Goal: Task Accomplishment & Management: Complete application form

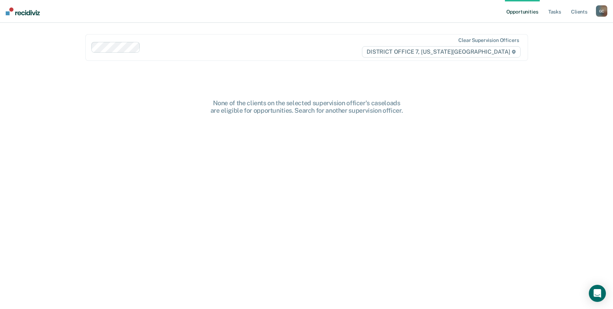
click at [598, 10] on div "G C" at bounding box center [601, 10] width 11 height 11
click at [559, 37] on link "Go to PSI Case Dashboard" at bounding box center [571, 38] width 59 height 6
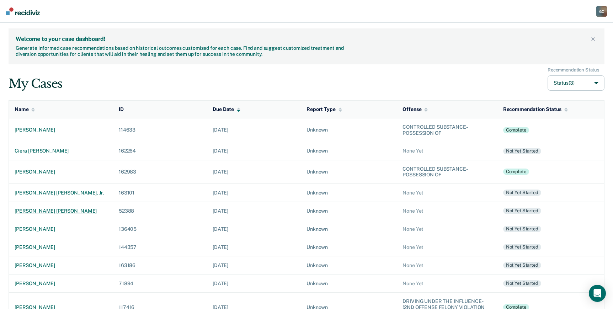
click at [27, 210] on div "[PERSON_NAME] [PERSON_NAME]" at bounding box center [61, 211] width 93 height 6
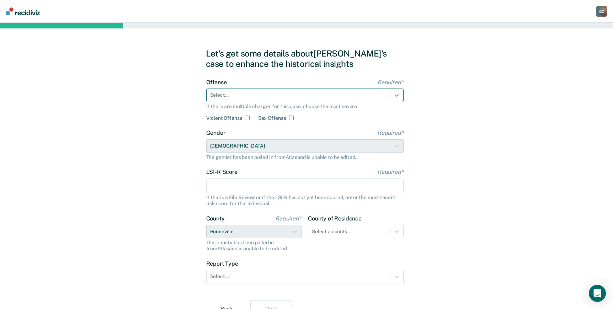
click at [393, 95] on icon at bounding box center [396, 95] width 7 height 7
click at [316, 91] on div "Select..." at bounding box center [297, 95] width 183 height 10
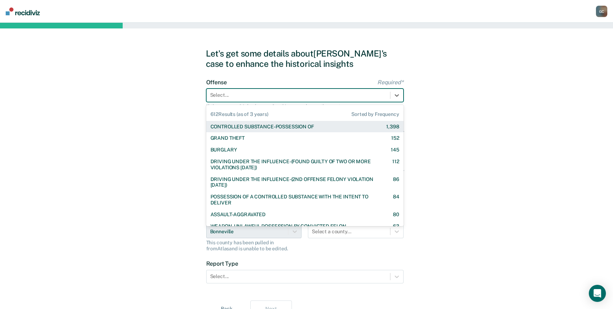
click at [273, 126] on div "CONTROLLED SUBSTANCE-POSSESSION OF" at bounding box center [261, 127] width 103 height 6
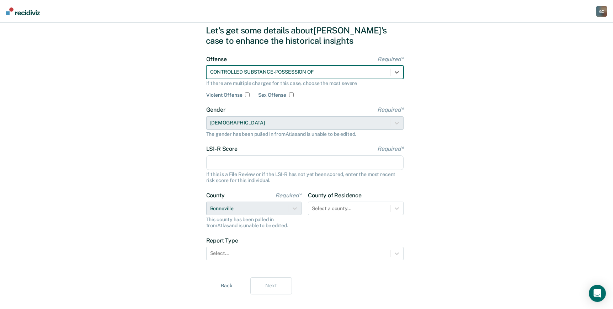
scroll to position [34, 0]
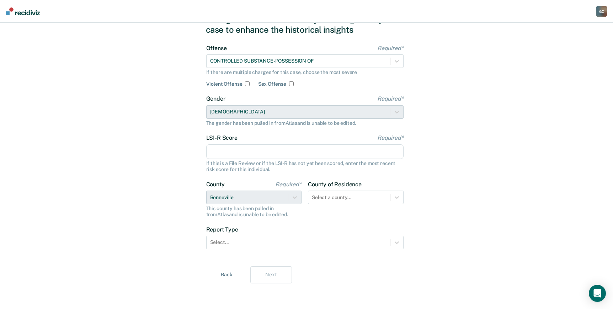
click at [254, 151] on input "LSI-R Score Required*" at bounding box center [304, 151] width 197 height 15
click at [360, 152] on input "LSI-R Score Required*" at bounding box center [304, 151] width 197 height 15
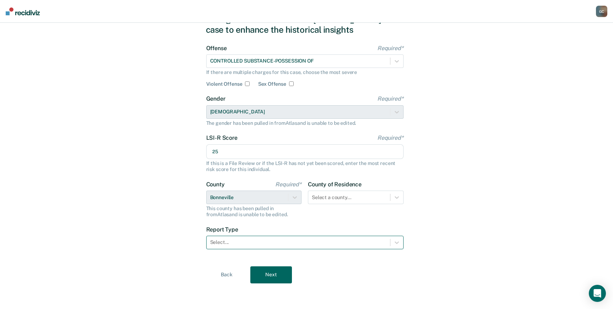
type input "25"
click at [266, 241] on div at bounding box center [298, 241] width 176 height 7
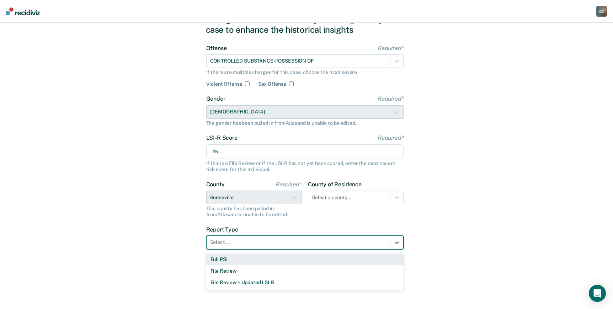
click at [249, 258] on div "Full PSI" at bounding box center [304, 259] width 197 height 12
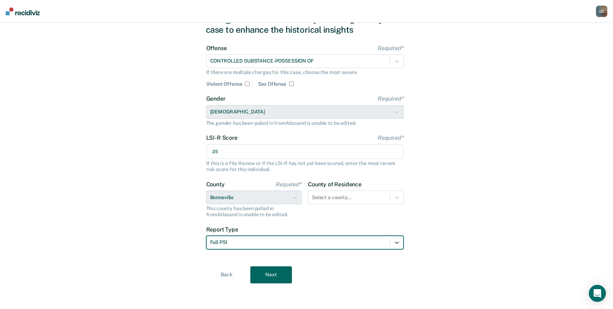
click at [285, 278] on button "Next" at bounding box center [271, 274] width 42 height 17
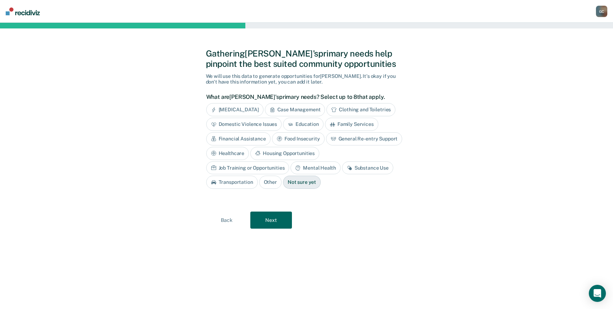
scroll to position [0, 0]
click at [344, 136] on div "General Re-entry Support" at bounding box center [366, 138] width 76 height 13
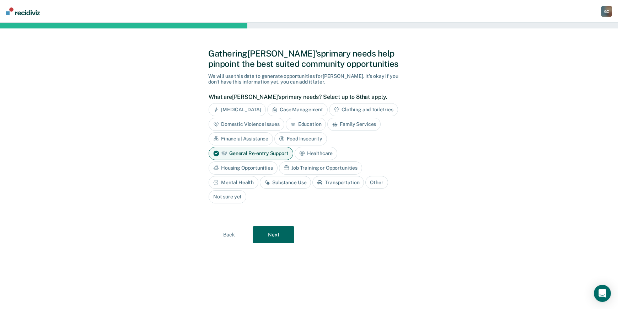
click at [279, 182] on div "Substance Use" at bounding box center [285, 182] width 51 height 13
drag, startPoint x: 279, startPoint y: 182, endPoint x: 239, endPoint y: 184, distance: 40.2
click at [239, 184] on div "Mental Health" at bounding box center [234, 182] width 50 height 13
click at [276, 238] on button "Next" at bounding box center [274, 234] width 42 height 17
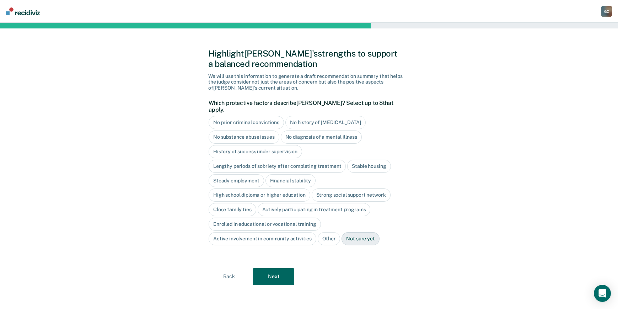
click at [366, 160] on div "Stable housing" at bounding box center [368, 166] width 43 height 13
click at [276, 189] on div "High school diploma or higher education" at bounding box center [260, 195] width 102 height 13
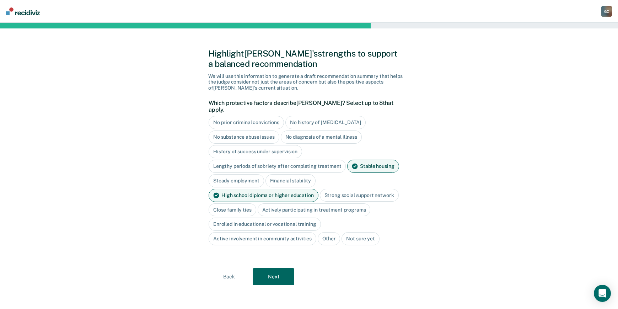
click at [349, 189] on div "Strong social support network" at bounding box center [359, 195] width 79 height 13
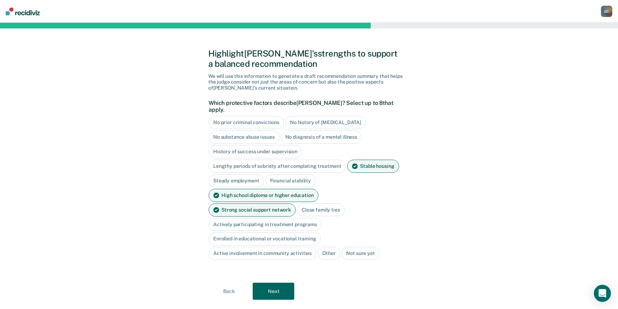
click at [297, 203] on div "Close family ties" at bounding box center [321, 209] width 48 height 13
click at [272, 282] on button "Next" at bounding box center [274, 290] width 42 height 17
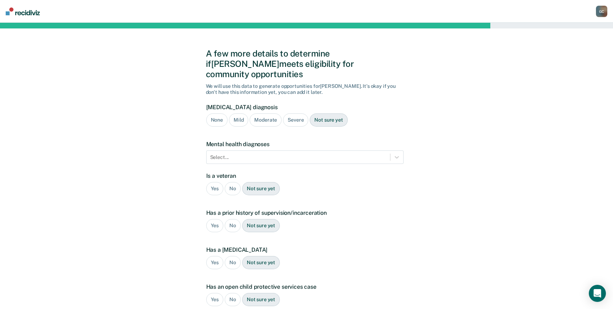
click at [298, 113] on div "Severe" at bounding box center [295, 119] width 25 height 13
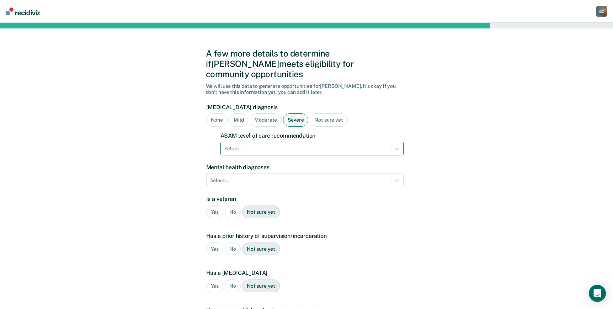
click at [275, 145] on div at bounding box center [305, 148] width 162 height 7
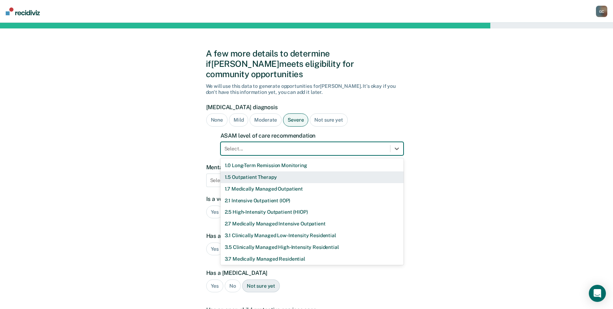
click at [264, 171] on div "1.5 Outpatient Therapy" at bounding box center [311, 177] width 183 height 12
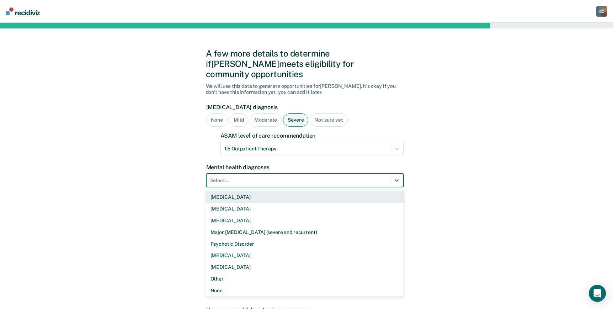
click at [264, 177] on div at bounding box center [298, 180] width 176 height 7
click at [251, 191] on div "[MEDICAL_DATA]" at bounding box center [304, 197] width 197 height 12
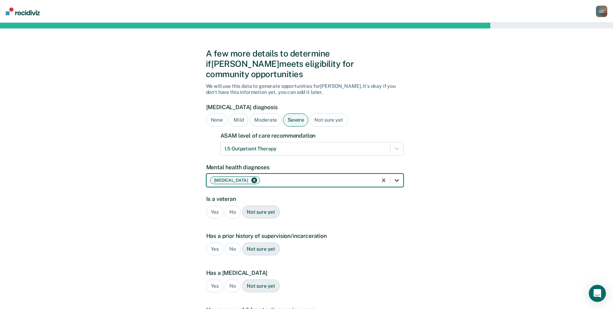
click at [397, 177] on icon at bounding box center [396, 180] width 7 height 7
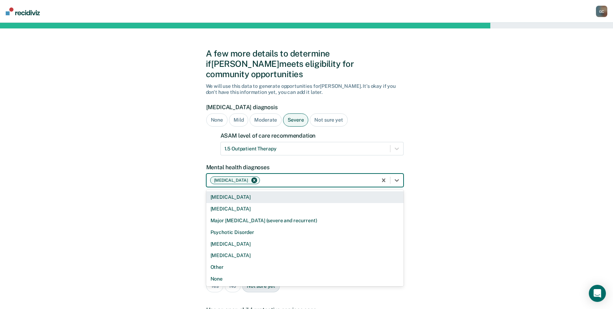
click at [467, 182] on div "A few more details to determine if [PERSON_NAME] meets eligibility for communit…" at bounding box center [306, 227] width 613 height 409
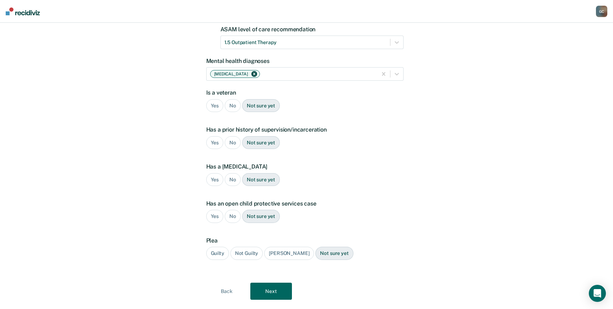
scroll to position [107, 0]
click at [232, 99] on div "No" at bounding box center [233, 105] width 16 height 13
click at [211, 136] on div "Yes" at bounding box center [214, 142] width 17 height 13
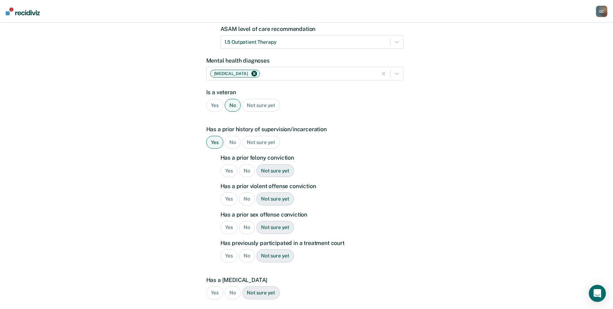
click at [225, 164] on div "Yes" at bounding box center [228, 170] width 17 height 13
click at [249, 221] on div "No" at bounding box center [247, 227] width 16 height 13
click at [228, 249] on div "Yes" at bounding box center [228, 255] width 17 height 13
drag, startPoint x: 245, startPoint y: 188, endPoint x: 258, endPoint y: 189, distance: 12.4
click at [245, 192] on div "No" at bounding box center [247, 198] width 16 height 13
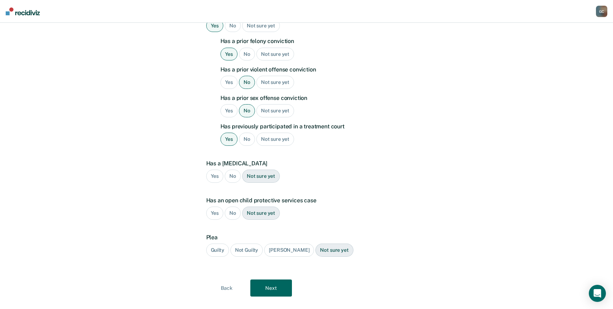
scroll to position [226, 0]
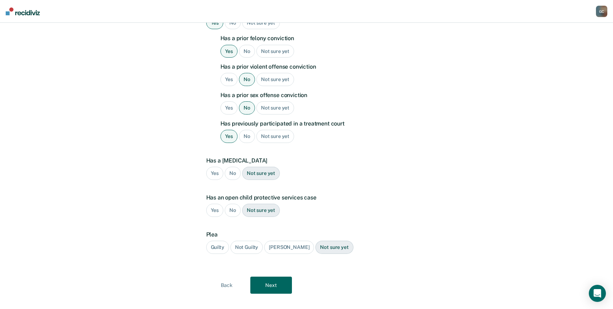
click at [229, 167] on div "No" at bounding box center [233, 173] width 16 height 13
click at [232, 204] on div "No" at bounding box center [233, 210] width 16 height 13
click at [216, 241] on div "Guilty" at bounding box center [217, 247] width 23 height 13
click at [279, 276] on button "Next" at bounding box center [271, 284] width 42 height 17
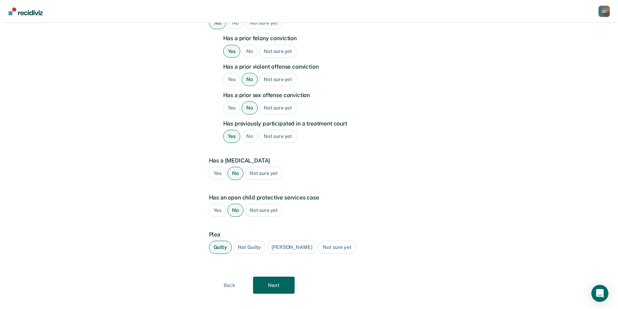
scroll to position [0, 0]
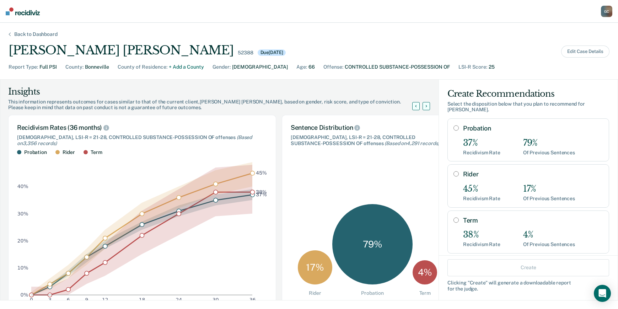
click at [453, 125] on input "Probation" at bounding box center [455, 128] width 5 height 6
radio input "true"
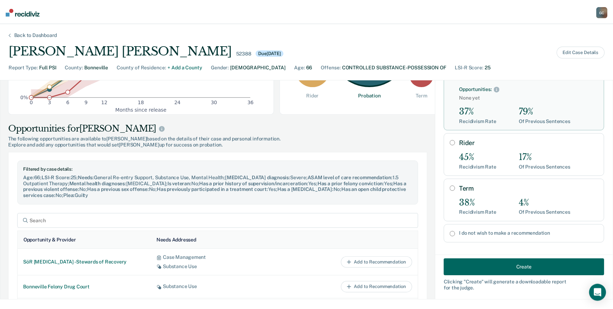
scroll to position [213, 0]
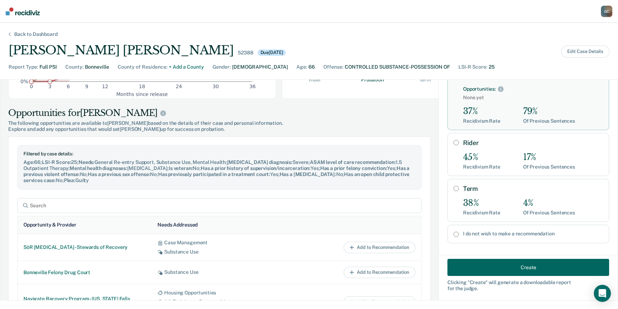
click at [499, 265] on button "Create" at bounding box center [528, 267] width 162 height 17
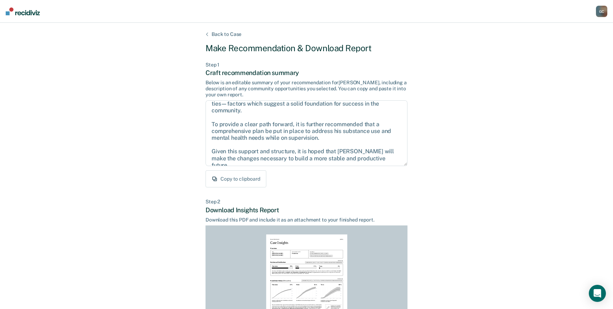
scroll to position [96, 0]
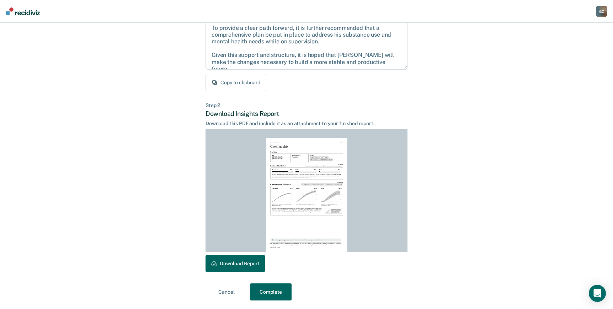
click at [231, 265] on button "Download Report" at bounding box center [234, 263] width 59 height 17
click at [275, 291] on button "Complete" at bounding box center [271, 291] width 42 height 17
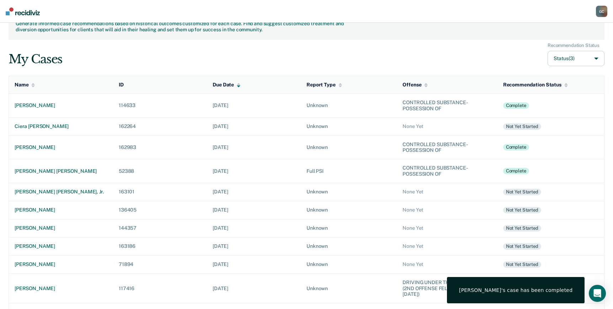
scroll to position [36, 0]
